Goal: Use online tool/utility: Utilize a website feature to perform a specific function

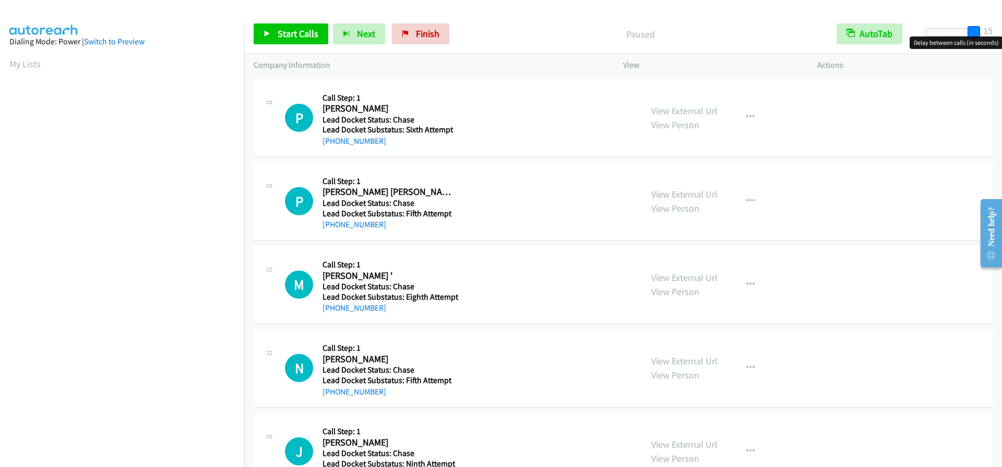
drag, startPoint x: 925, startPoint y: 32, endPoint x: 998, endPoint y: 32, distance: 73.6
click at [998, 32] on div "Start Calls Pause Next Finish Paused AutoTab AutoTab 15" at bounding box center [622, 34] width 757 height 40
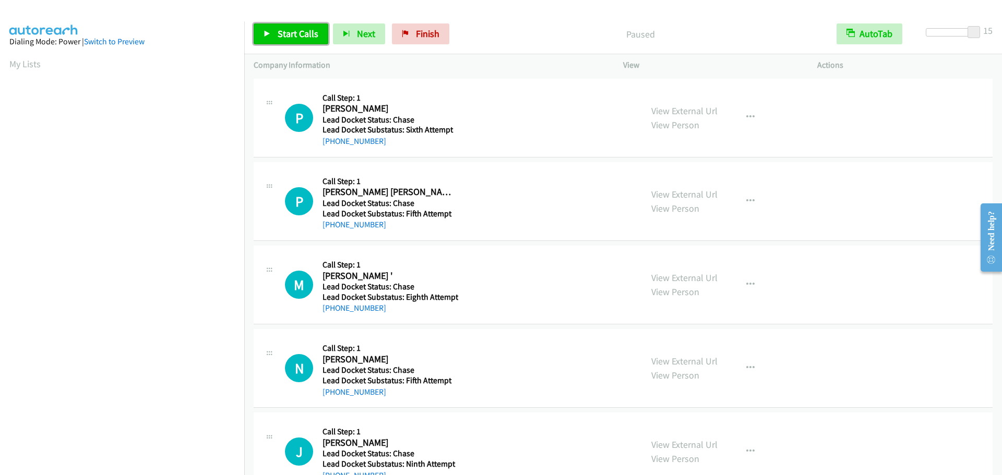
click at [310, 32] on span "Start Calls" at bounding box center [298, 34] width 41 height 12
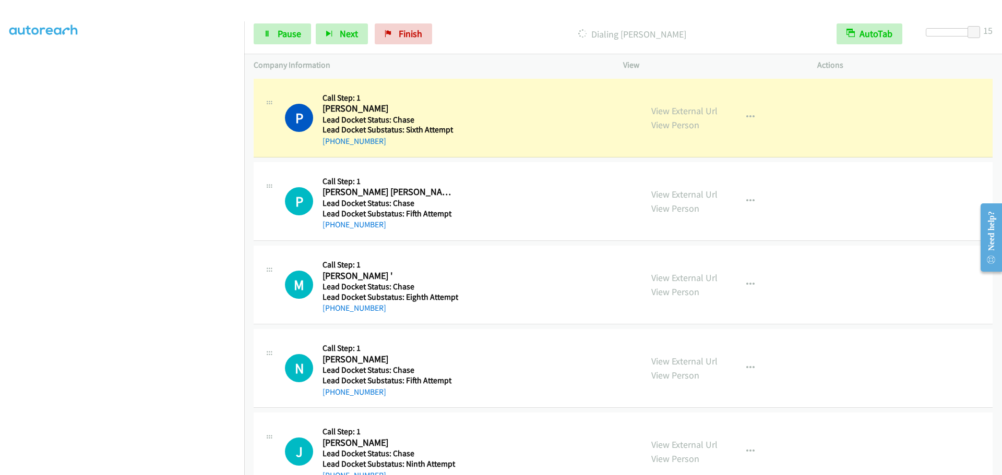
scroll to position [110, 0]
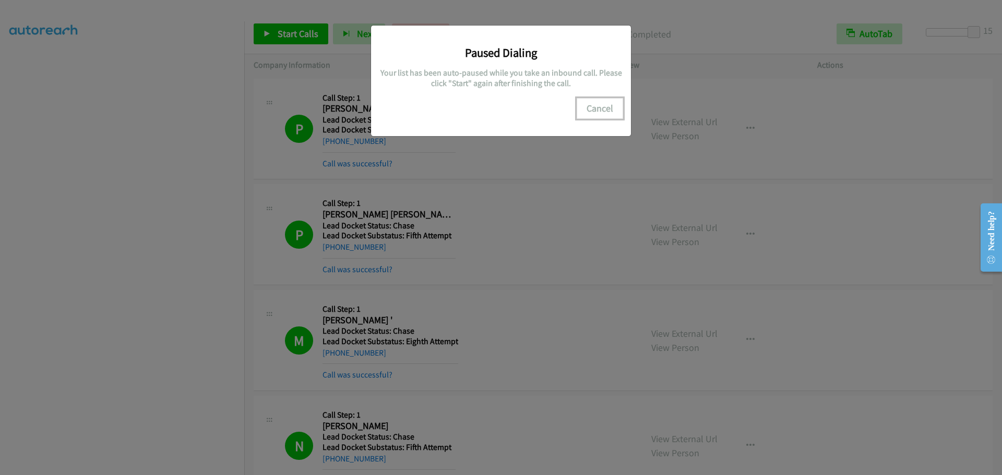
click at [599, 106] on button "Cancel" at bounding box center [599, 108] width 46 height 21
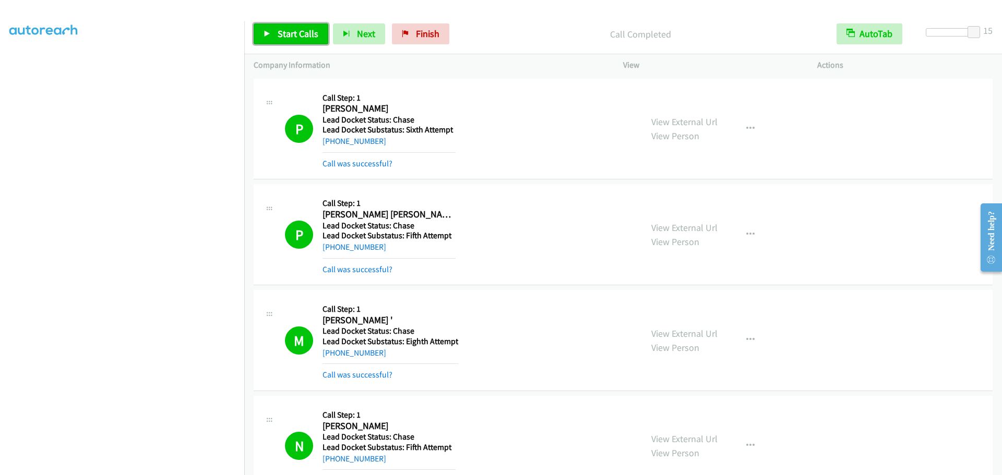
click at [305, 32] on span "Start Calls" at bounding box center [298, 34] width 41 height 12
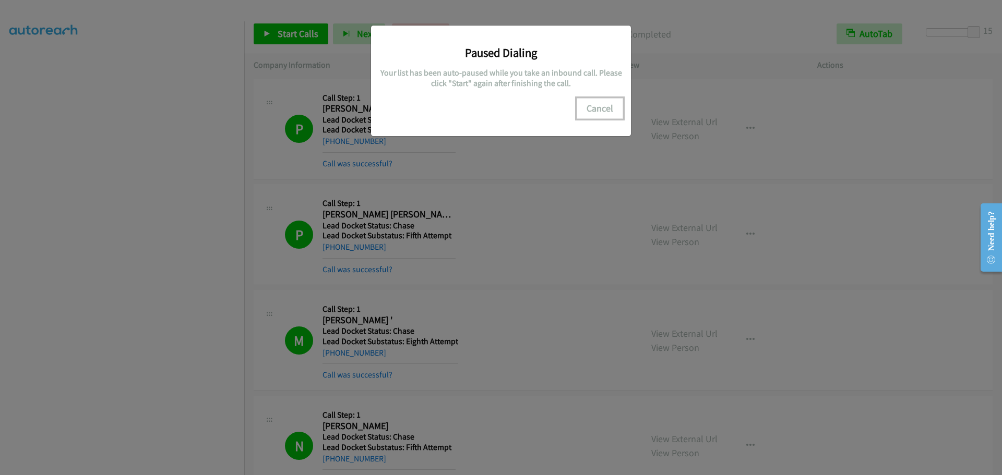
click at [606, 107] on button "Cancel" at bounding box center [599, 108] width 46 height 21
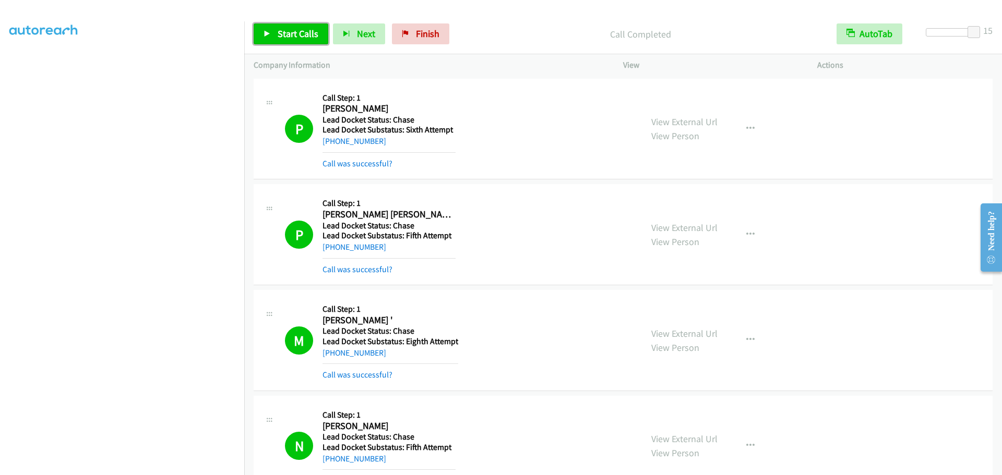
click at [299, 34] on span "Start Calls" at bounding box center [298, 34] width 41 height 12
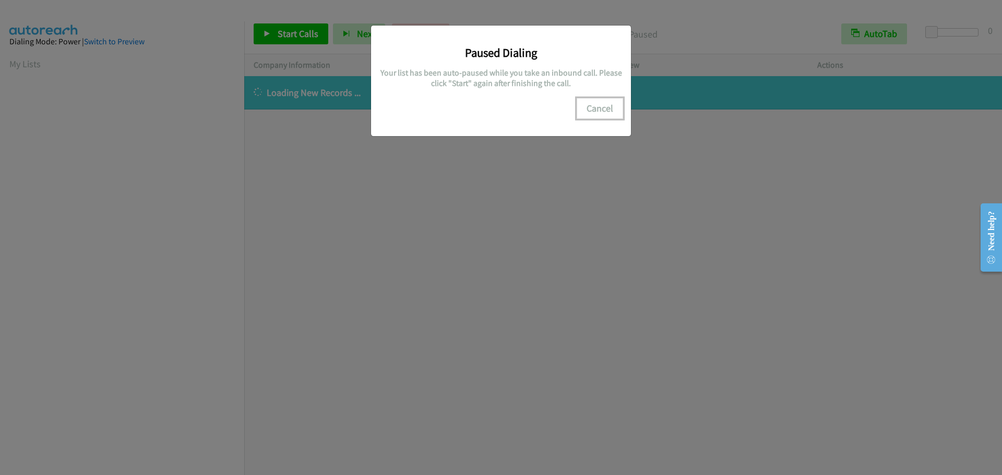
click at [596, 112] on button "Cancel" at bounding box center [599, 108] width 46 height 21
